Goal: Task Accomplishment & Management: Use online tool/utility

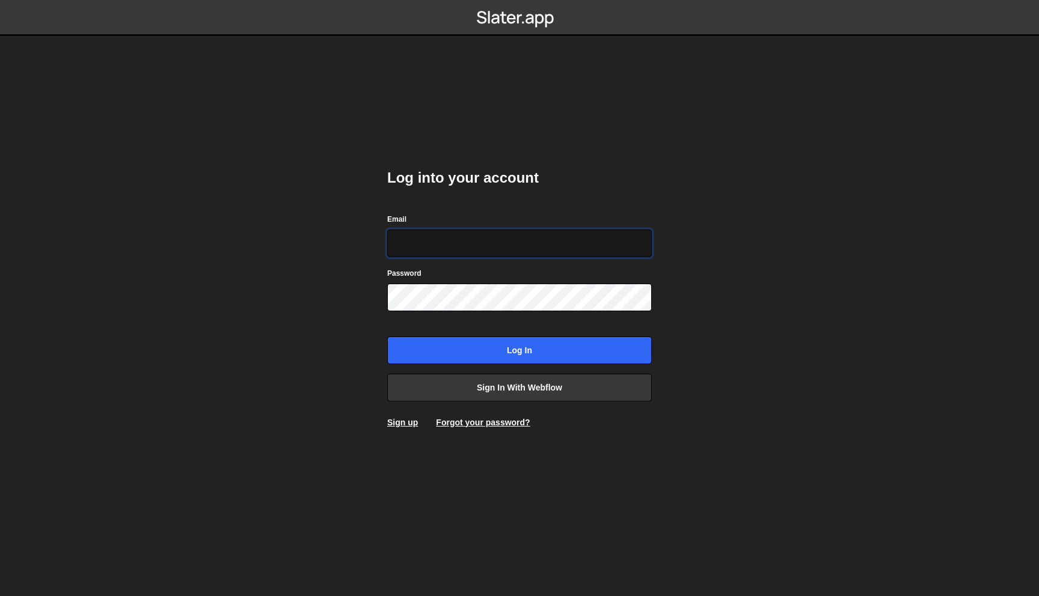
type input "[EMAIL_ADDRESS][DOMAIN_NAME]"
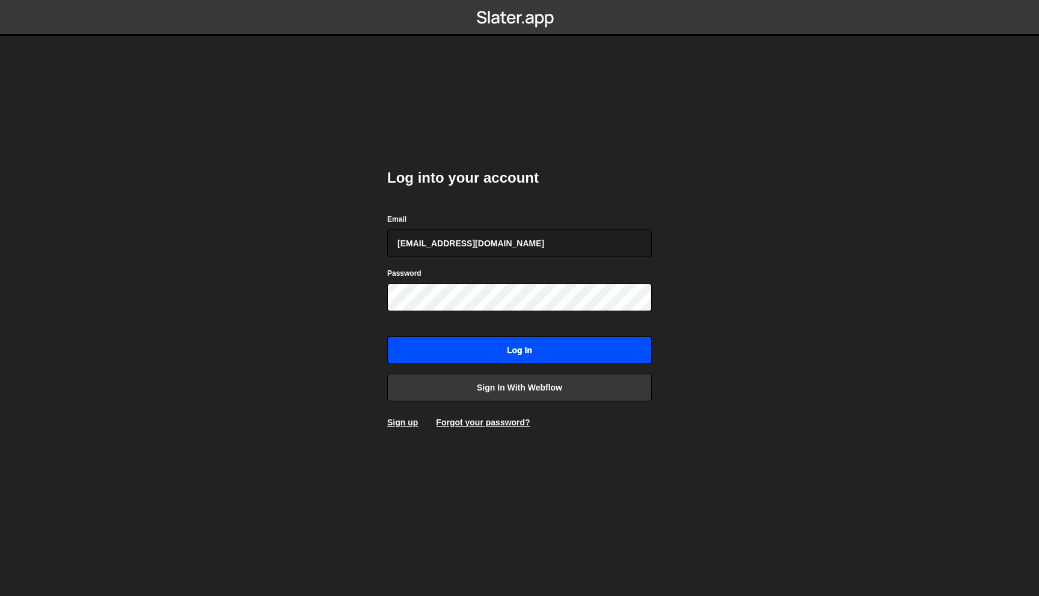
click at [512, 350] on input "Log in" at bounding box center [519, 351] width 264 height 28
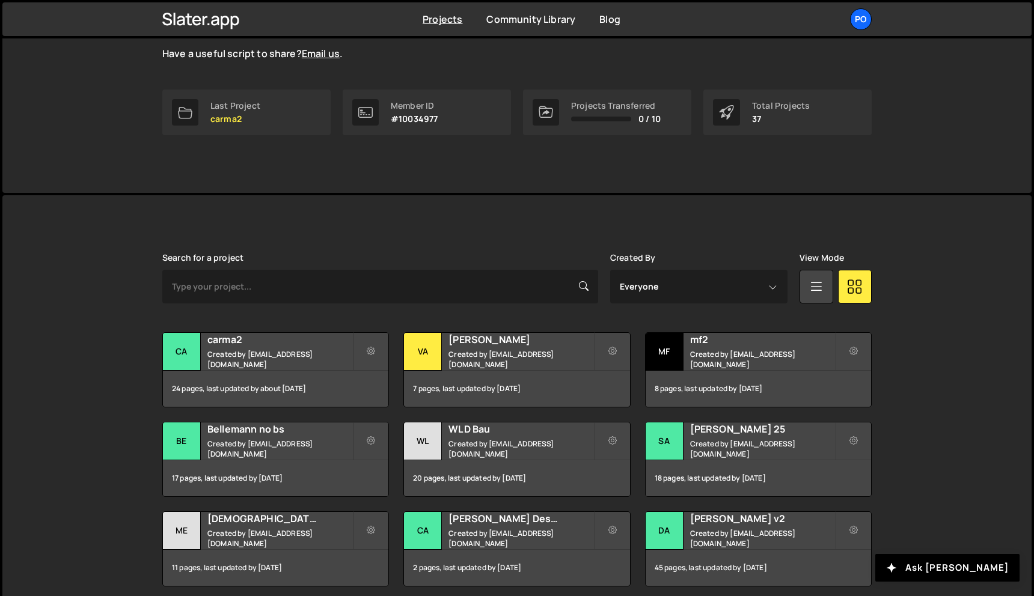
scroll to position [171, 0]
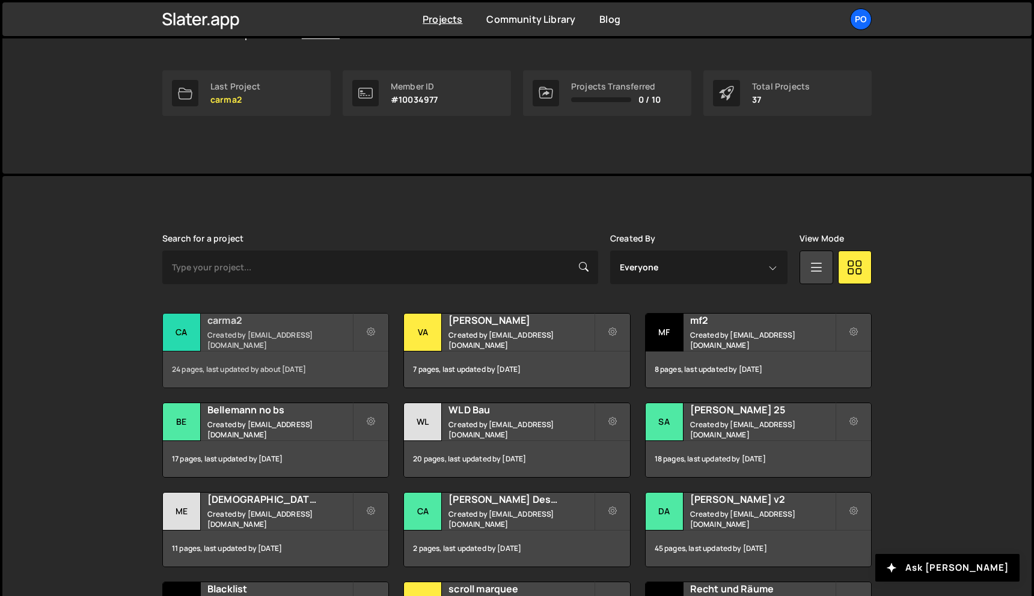
click at [300, 338] on small "Created by lb@lennartbellemann.com" at bounding box center [279, 340] width 145 height 20
